Goal: Check status: Check status

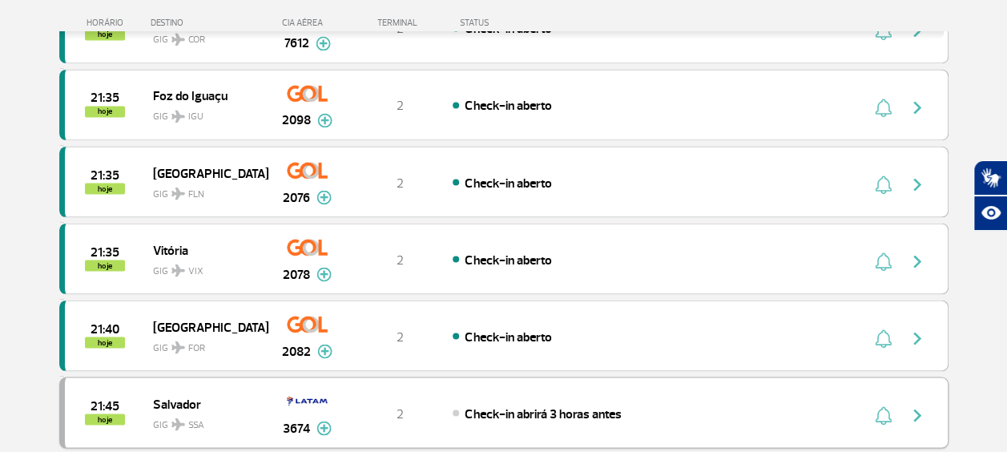
scroll to position [1442, 0]
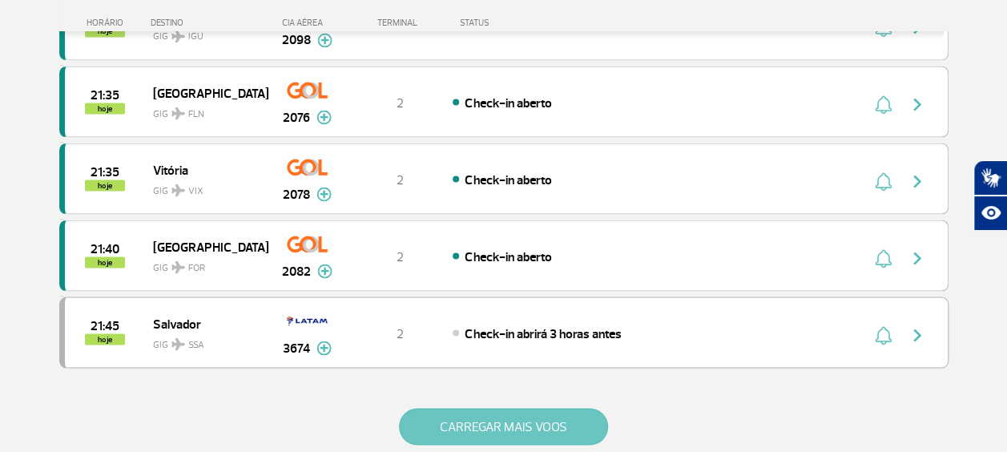
click at [513, 408] on button "CARREGAR MAIS VOOS" at bounding box center [503, 426] width 209 height 37
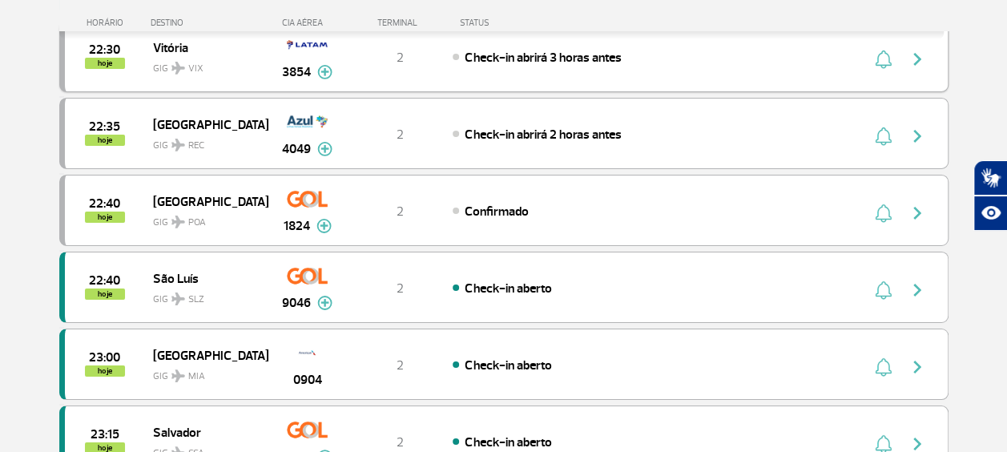
scroll to position [2724, 0]
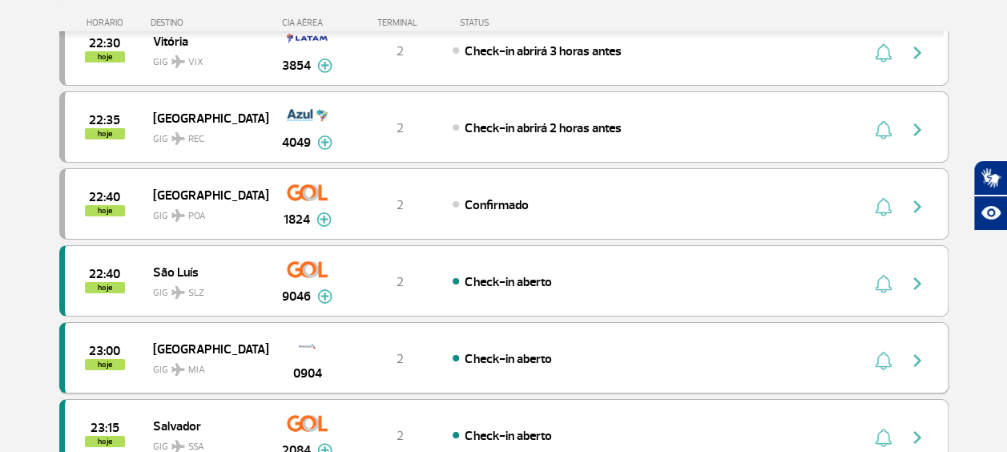
click at [920, 351] on img "button" at bounding box center [917, 360] width 19 height 19
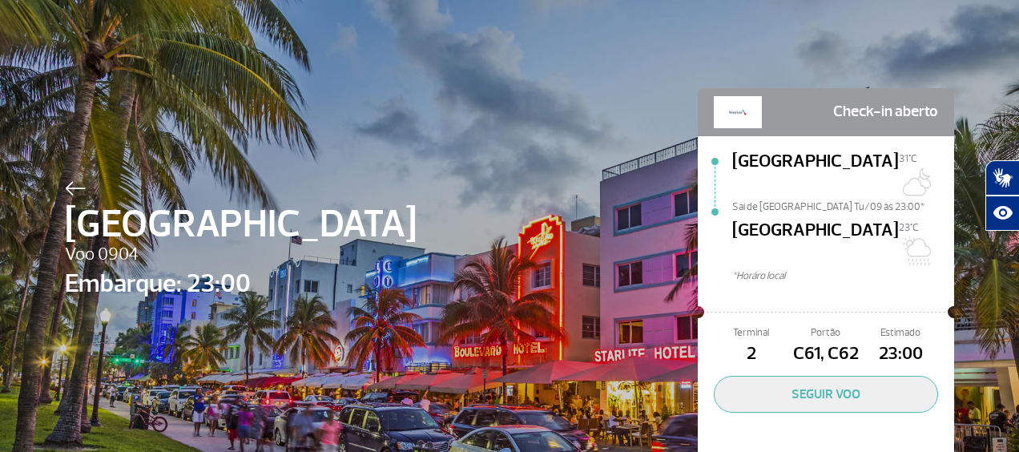
scroll to position [26, 0]
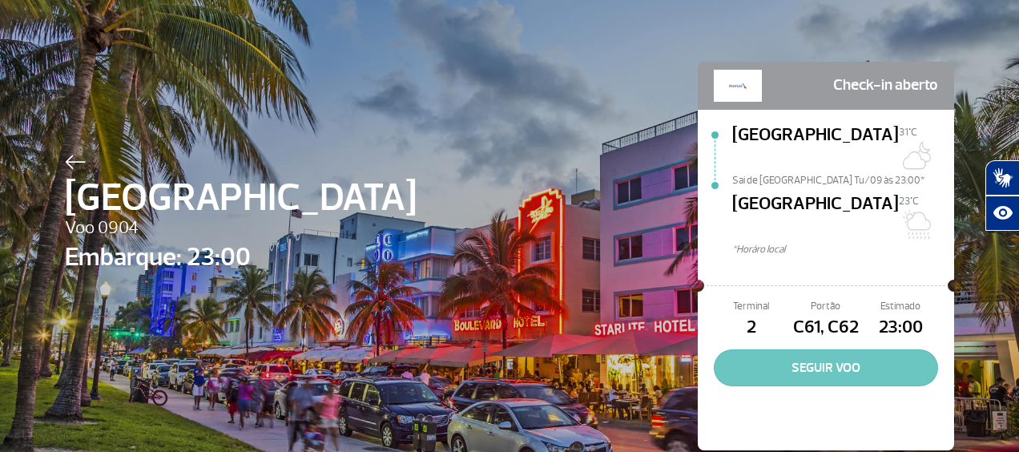
click at [812, 349] on button "SEGUIR VOO" at bounding box center [826, 367] width 224 height 37
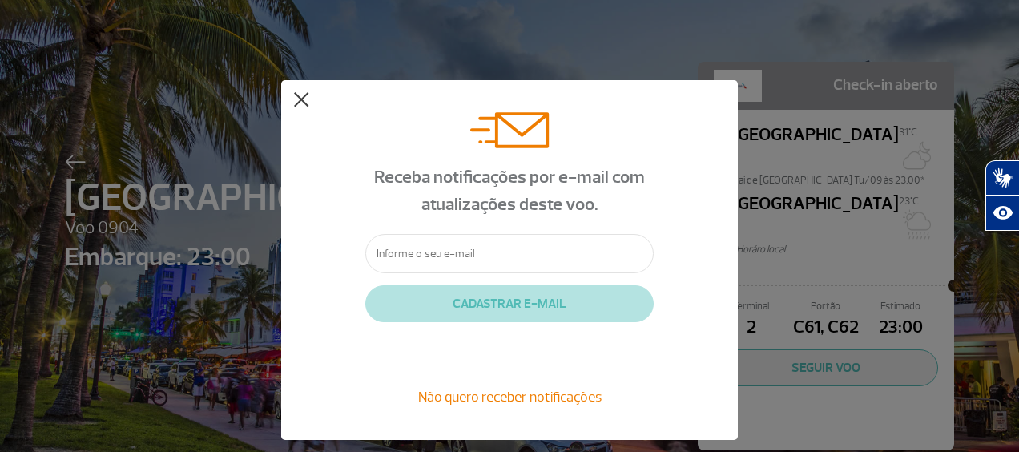
click at [303, 103] on button at bounding box center [301, 100] width 16 height 16
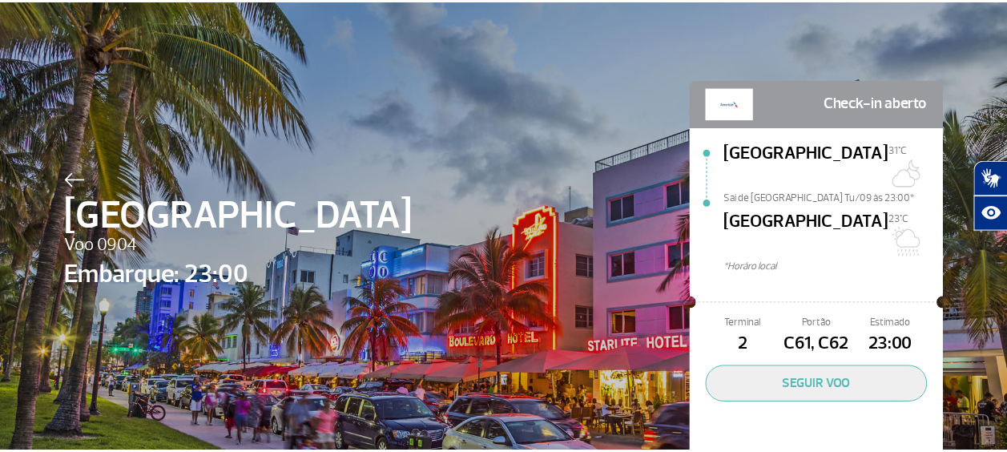
scroll to position [0, 0]
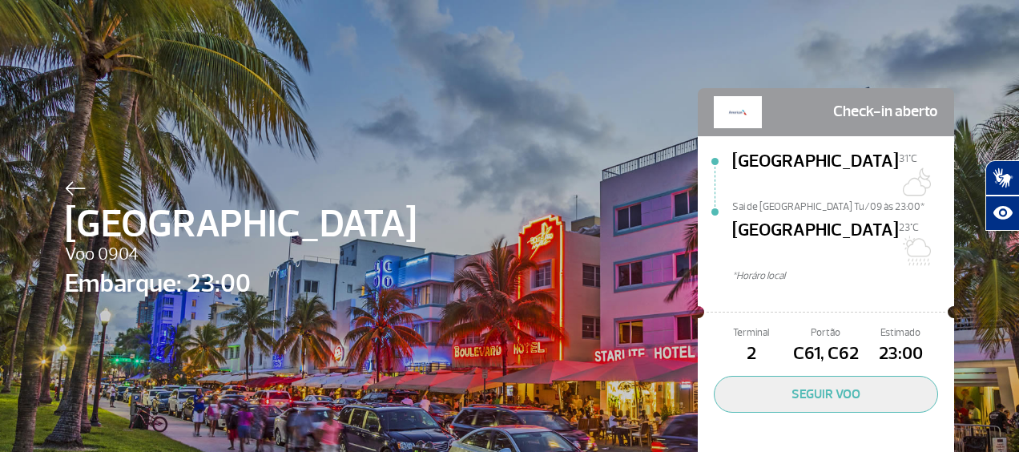
click at [70, 181] on div at bounding box center [241, 185] width 352 height 19
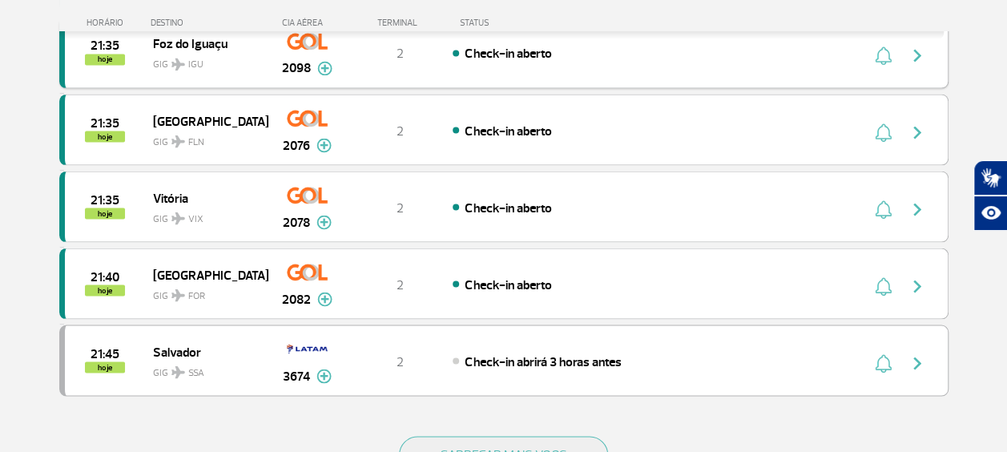
scroll to position [1522, 0]
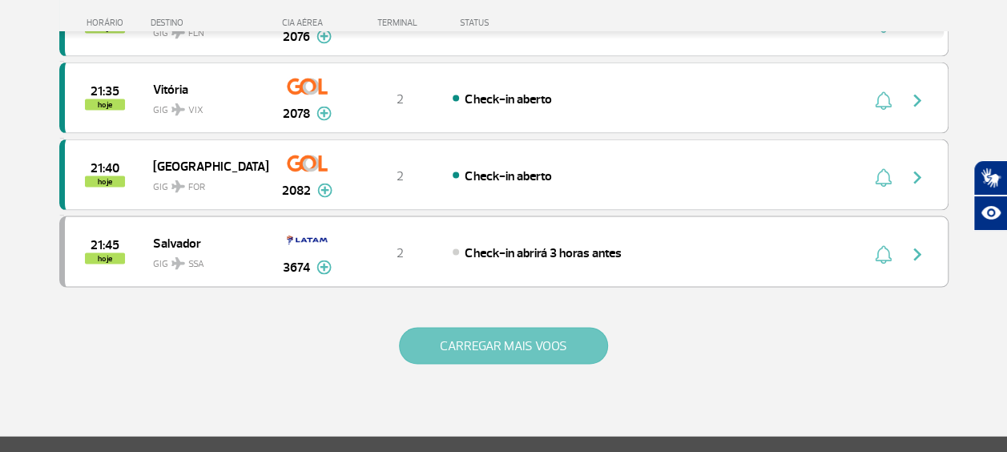
click at [511, 329] on button "CARREGAR MAIS VOOS" at bounding box center [503, 346] width 209 height 37
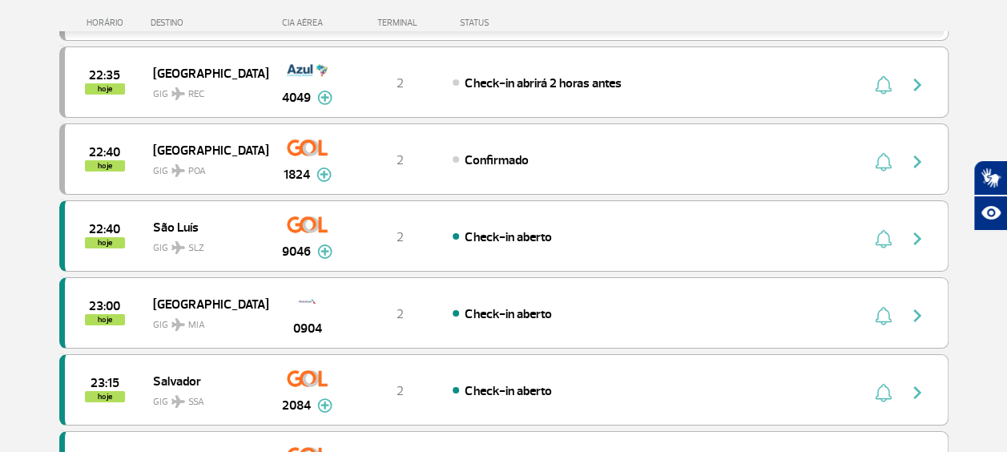
scroll to position [2804, 0]
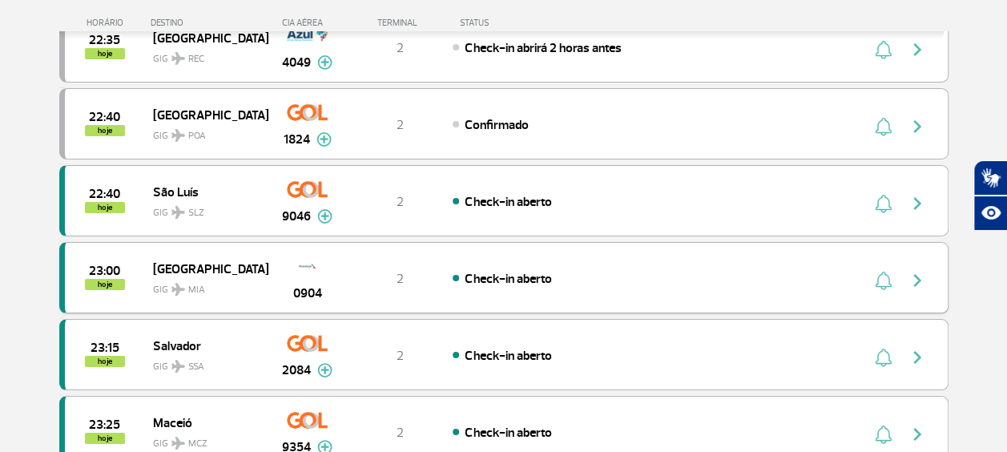
click at [312, 252] on img at bounding box center [307, 265] width 46 height 27
click at [304, 252] on img at bounding box center [307, 265] width 46 height 27
click at [306, 252] on img at bounding box center [307, 265] width 46 height 27
click at [921, 271] on img "button" at bounding box center [917, 280] width 19 height 19
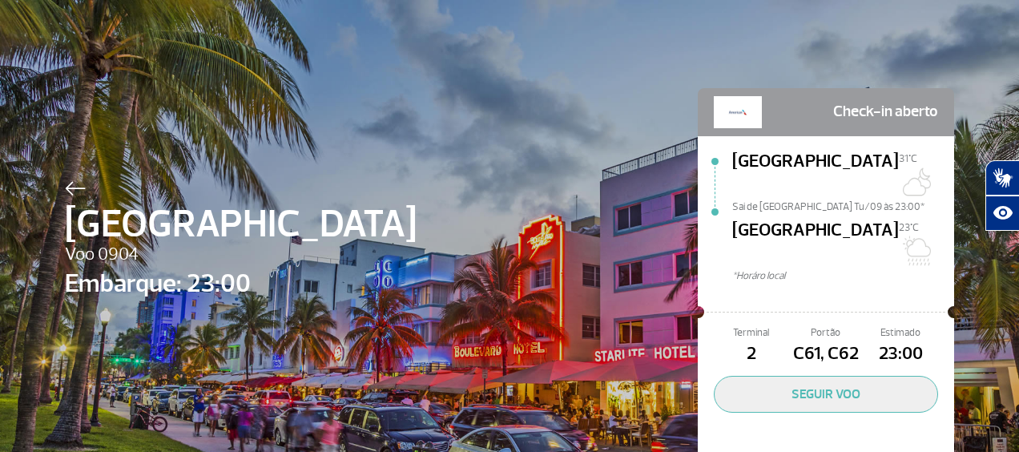
drag, startPoint x: 282, startPoint y: 3, endPoint x: 872, endPoint y: 44, distance: 591.2
click at [875, 45] on div "Miami Voo 0904 Embarque: 23:00 Check-in aberto Rio de Janeiro 31°C Sai de Rio d…" at bounding box center [509, 258] width 913 height 517
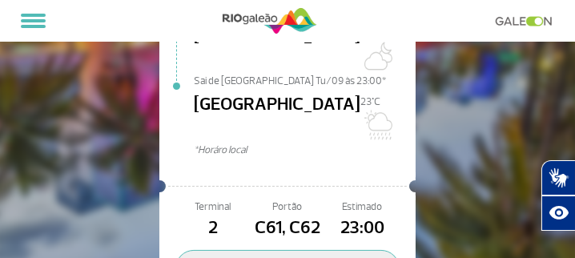
scroll to position [137, 0]
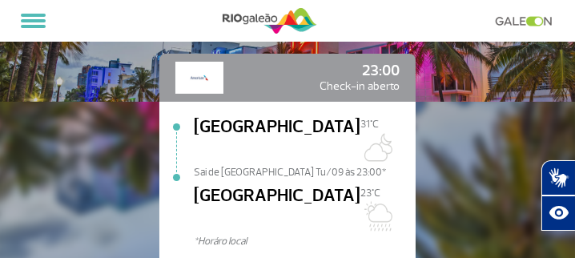
click at [226, 234] on span "*Horáro local" at bounding box center [305, 241] width 222 height 15
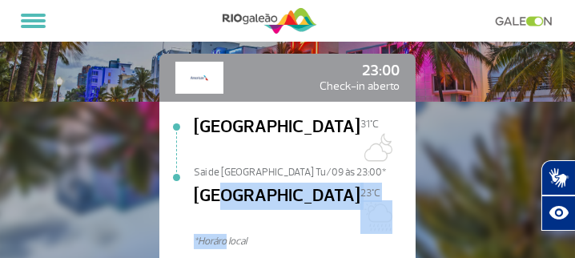
drag, startPoint x: 226, startPoint y: 206, endPoint x: 222, endPoint y: 199, distance: 8.2
click at [222, 199] on div "Rio de Janeiro 31°C Sai de Rio de Janeiro Tu/09 às 23:00* Miami 23°C *Horáro lo…" at bounding box center [305, 191] width 222 height 155
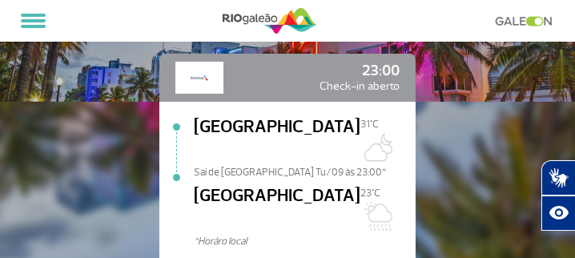
click at [352, 234] on span "*Horáro local" at bounding box center [305, 241] width 222 height 15
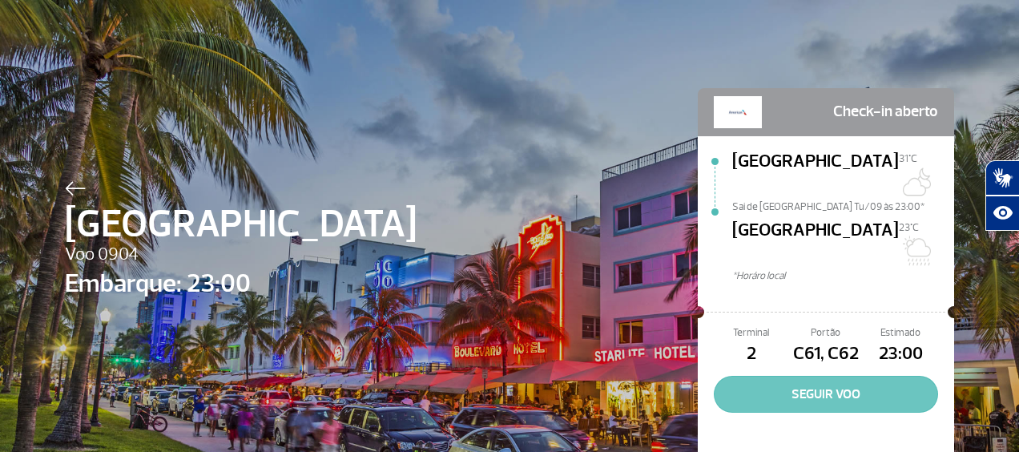
click at [768, 376] on button "SEGUIR VOO" at bounding box center [826, 394] width 224 height 37
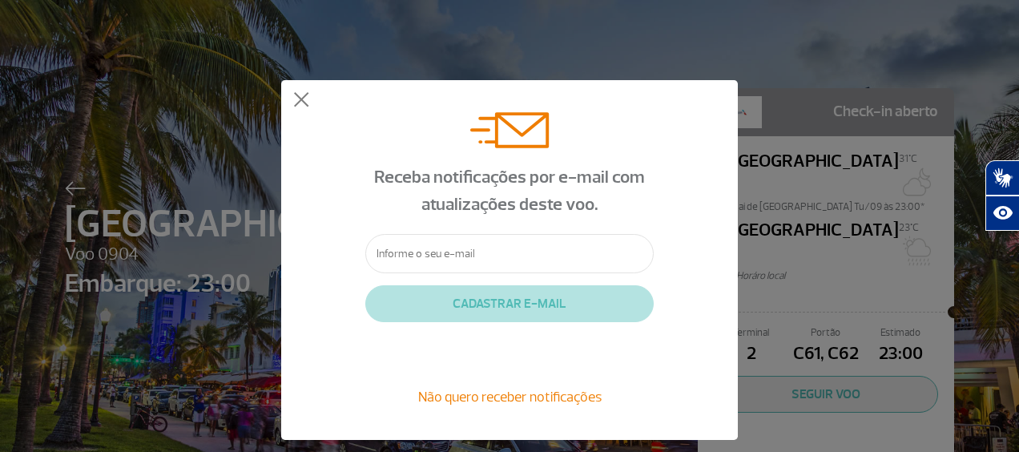
click at [417, 246] on input "text" at bounding box center [509, 253] width 288 height 39
type input "[EMAIL_ADDRESS][DOMAIN_NAME]"
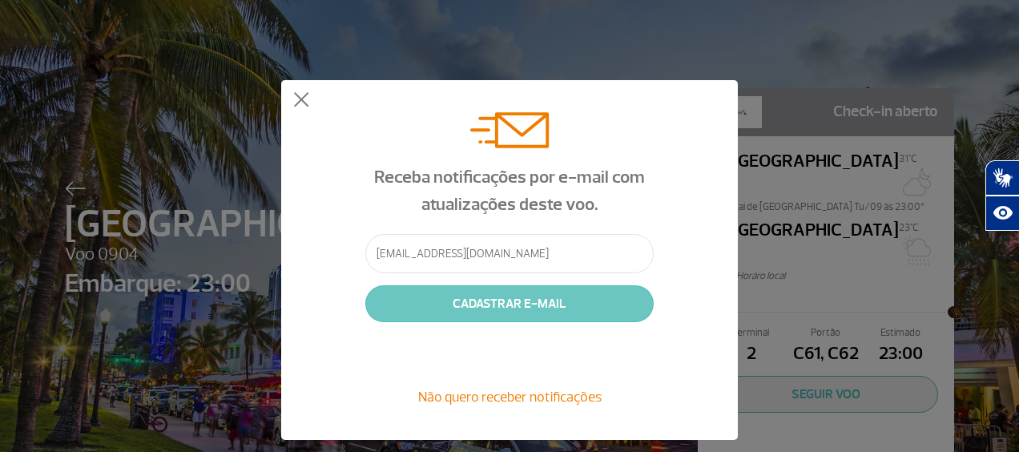
click at [554, 312] on button "CADASTRAR E-MAIL" at bounding box center [509, 303] width 288 height 37
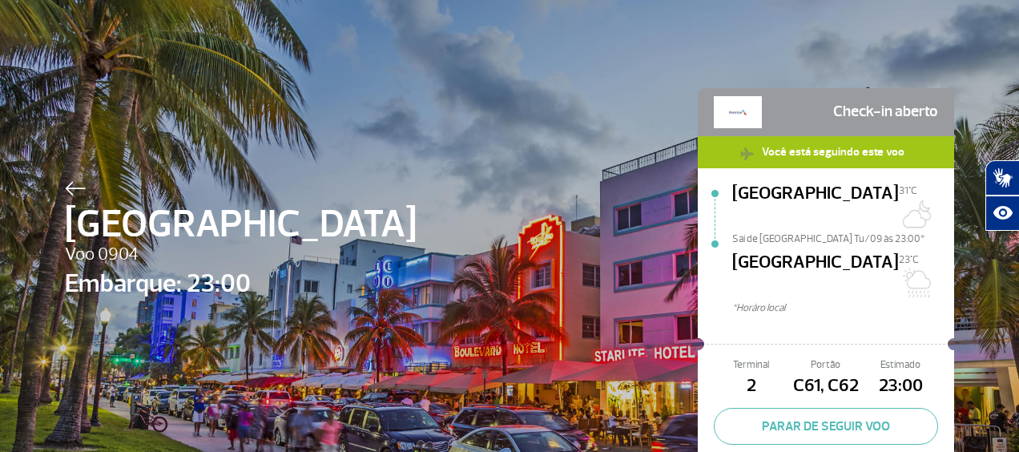
scroll to position [58, 0]
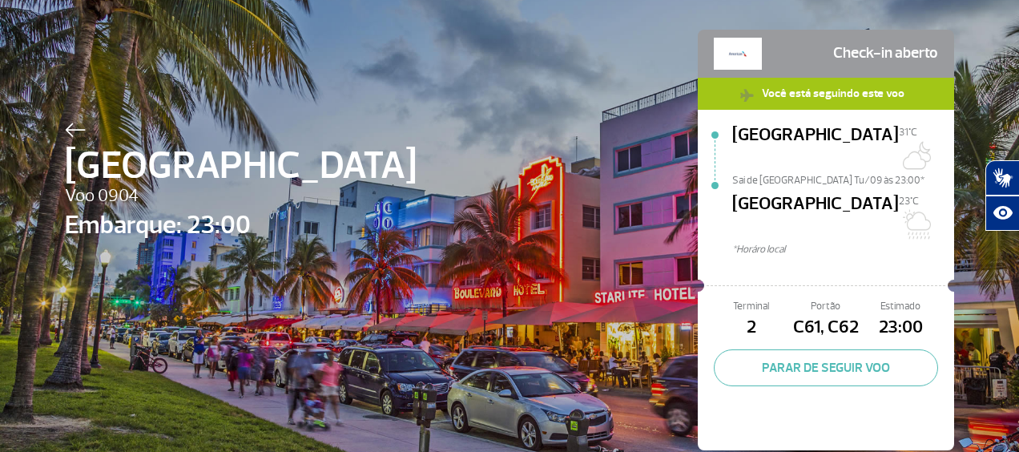
click at [742, 45] on img at bounding box center [738, 54] width 48 height 32
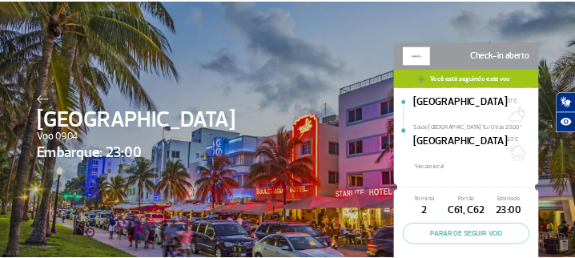
scroll to position [0, 0]
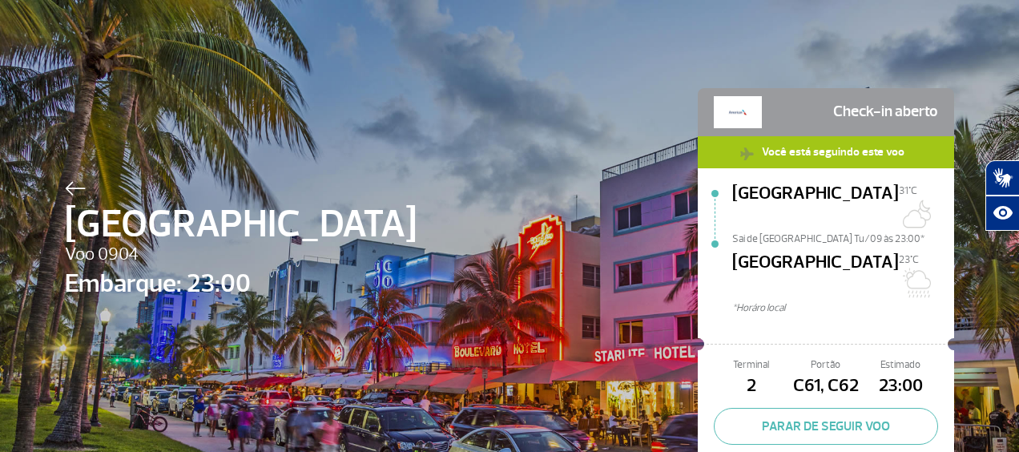
click at [72, 187] on img at bounding box center [75, 188] width 21 height 14
click at [74, 183] on img at bounding box center [75, 188] width 21 height 14
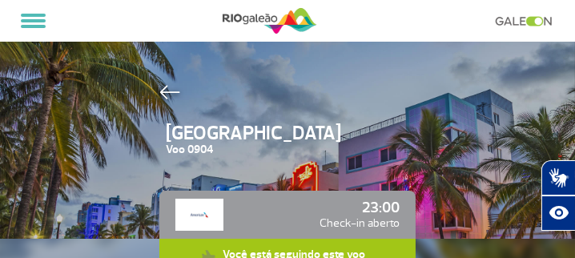
drag, startPoint x: 969, startPoint y: 0, endPoint x: 232, endPoint y: 114, distance: 745.9
click at [231, 114] on div "Miami Voo 0904" at bounding box center [287, 107] width 256 height 103
click at [32, 25] on span at bounding box center [33, 26] width 25 height 3
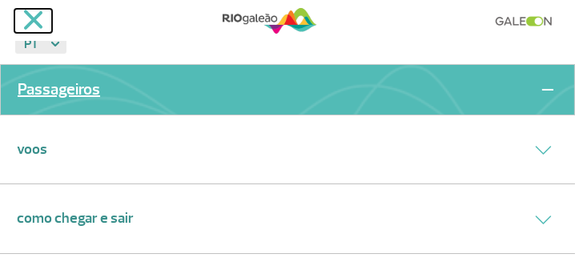
scroll to position [46, 0]
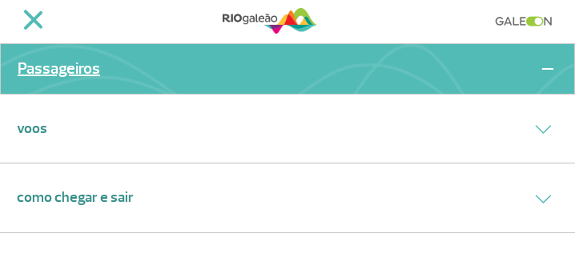
click at [51, 71] on link "Passageiros" at bounding box center [59, 68] width 83 height 11
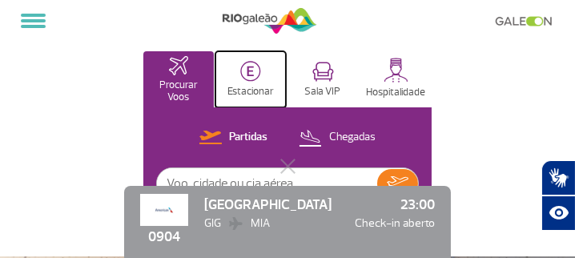
click at [261, 83] on button "Estacionar" at bounding box center [251, 79] width 71 height 56
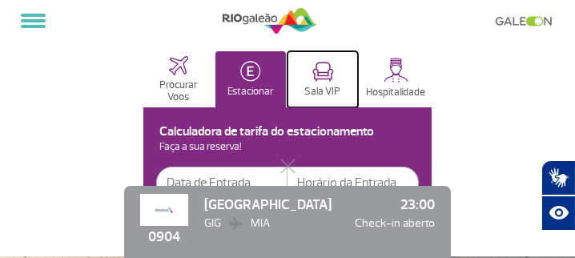
click at [317, 83] on button "Sala VIP" at bounding box center [323, 79] width 71 height 56
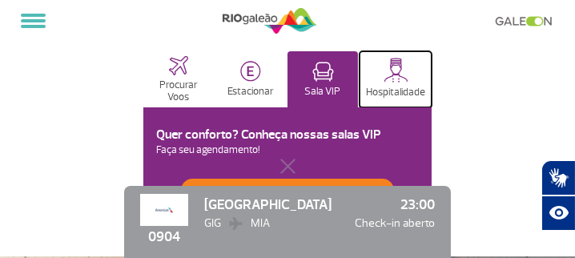
click at [372, 68] on button "Hospitalidade" at bounding box center [396, 79] width 72 height 56
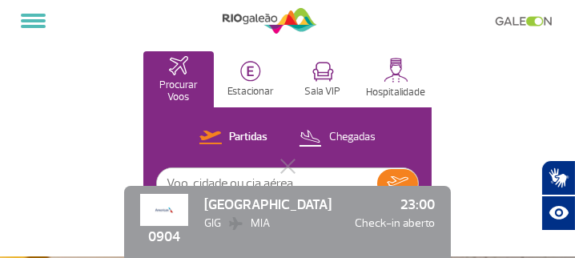
click at [286, 227] on div "GIG MIA" at bounding box center [267, 224] width 127 height 18
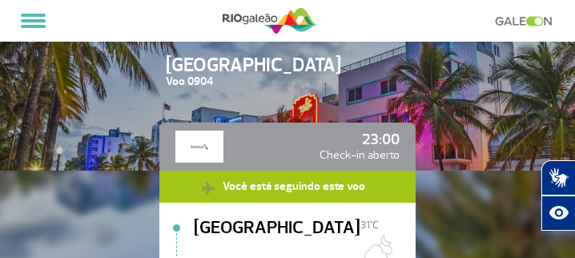
scroll to position [39, 0]
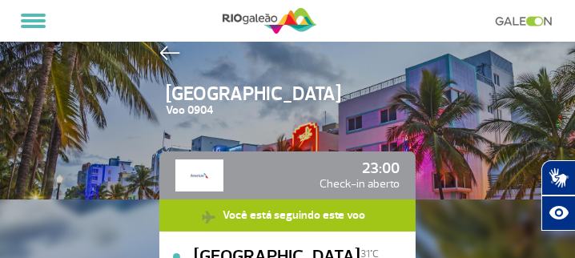
click at [191, 178] on img at bounding box center [199, 175] width 48 height 32
drag, startPoint x: 376, startPoint y: 183, endPoint x: 292, endPoint y: 125, distance: 101.4
click at [375, 183] on span "Check-in aberto" at bounding box center [360, 184] width 80 height 18
click at [167, 56] on img at bounding box center [169, 53] width 21 height 14
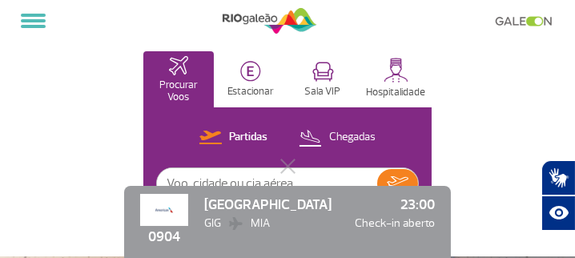
click at [268, 22] on img at bounding box center [270, 21] width 95 height 30
click at [256, 16] on img at bounding box center [270, 21] width 95 height 30
click at [30, 29] on button at bounding box center [33, 20] width 38 height 27
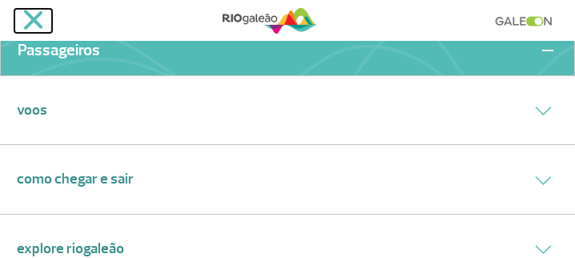
scroll to position [91, 0]
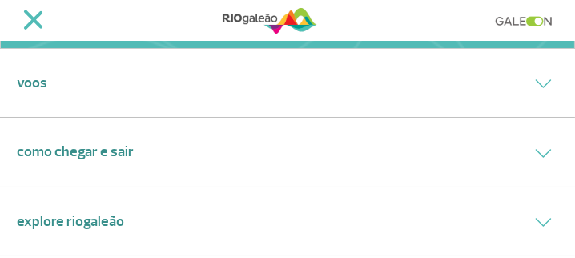
click at [43, 93] on link "Voos" at bounding box center [32, 83] width 30 height 22
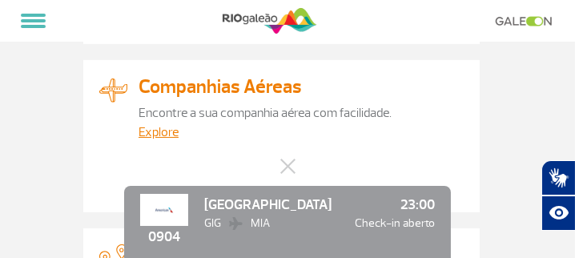
scroll to position [274, 0]
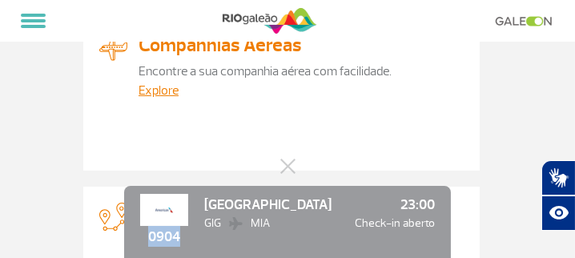
drag, startPoint x: 183, startPoint y: 240, endPoint x: 150, endPoint y: 232, distance: 34.6
click at [150, 232] on span "0904" at bounding box center [164, 236] width 48 height 21
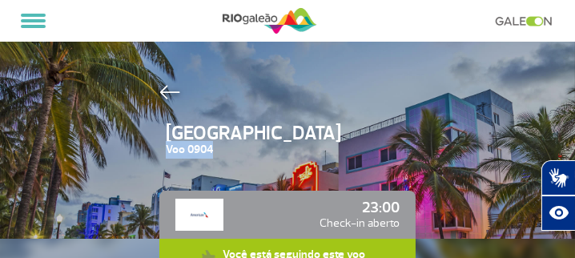
drag, startPoint x: 196, startPoint y: 151, endPoint x: 163, endPoint y: 147, distance: 32.2
click at [166, 147] on span "Voo 0904" at bounding box center [291, 150] width 250 height 18
copy span "Voo 0904"
